Goal: Transaction & Acquisition: Purchase product/service

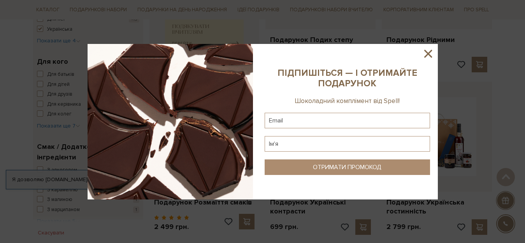
scroll to position [405, 0]
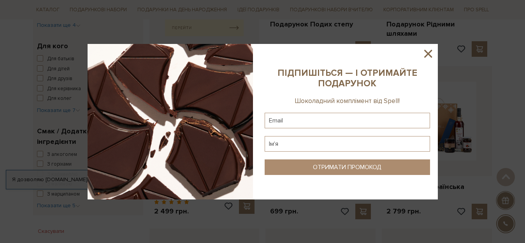
click at [431, 52] on icon at bounding box center [428, 53] width 13 height 13
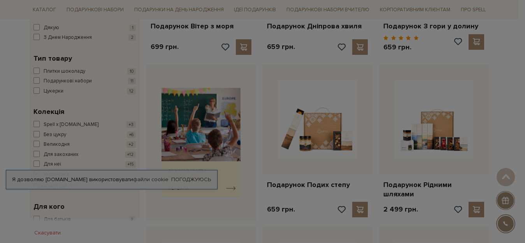
scroll to position [223, 0]
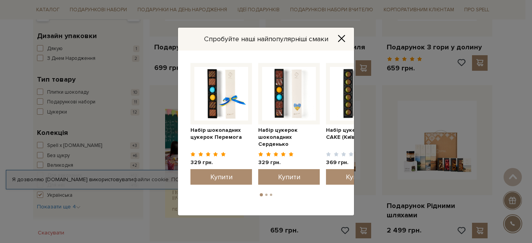
click at [267, 196] on button "2" at bounding box center [266, 195] width 2 height 2
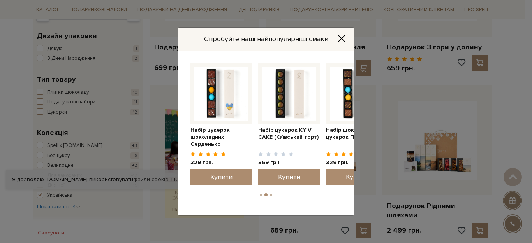
click at [269, 194] on li "3" at bounding box center [271, 195] width 5 height 2
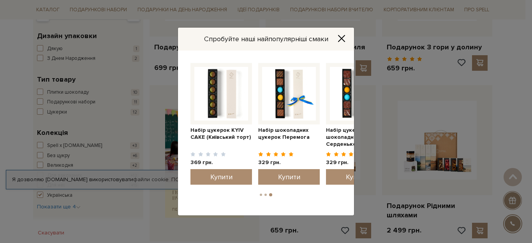
click at [260, 195] on button "1" at bounding box center [261, 195] width 2 height 2
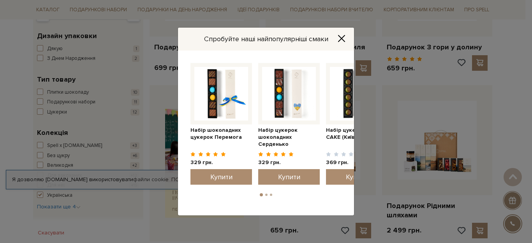
click at [343, 40] on icon "Close" at bounding box center [341, 38] width 6 height 6
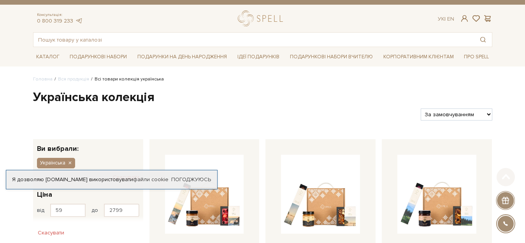
scroll to position [0, 0]
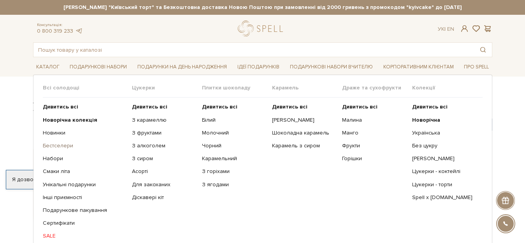
click at [63, 145] on link "Бестселери" at bounding box center [84, 146] width 83 height 7
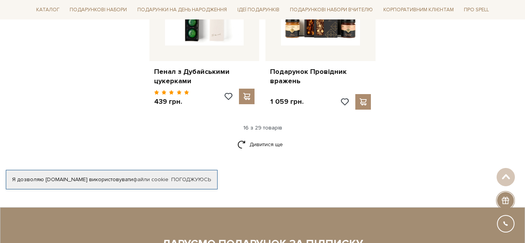
scroll to position [1054, 0]
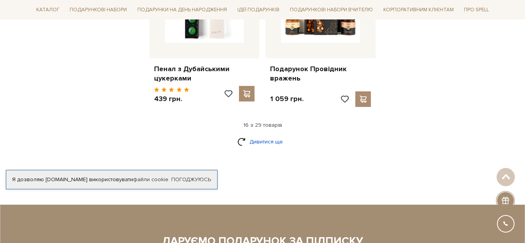
click at [271, 135] on link "Дивитися ще" at bounding box center [263, 142] width 51 height 14
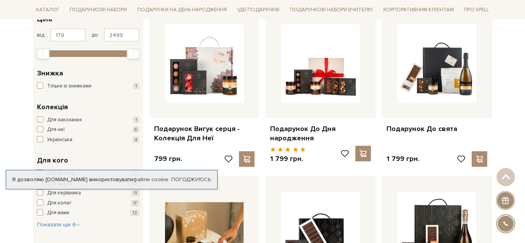
scroll to position [0, 0]
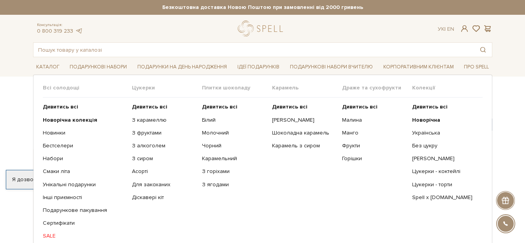
click at [50, 234] on link "SALE" at bounding box center [84, 236] width 83 height 7
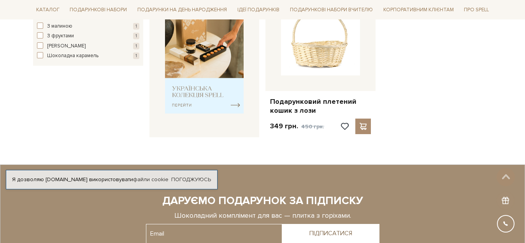
scroll to position [343, 0]
